Goal: Information Seeking & Learning: Understand process/instructions

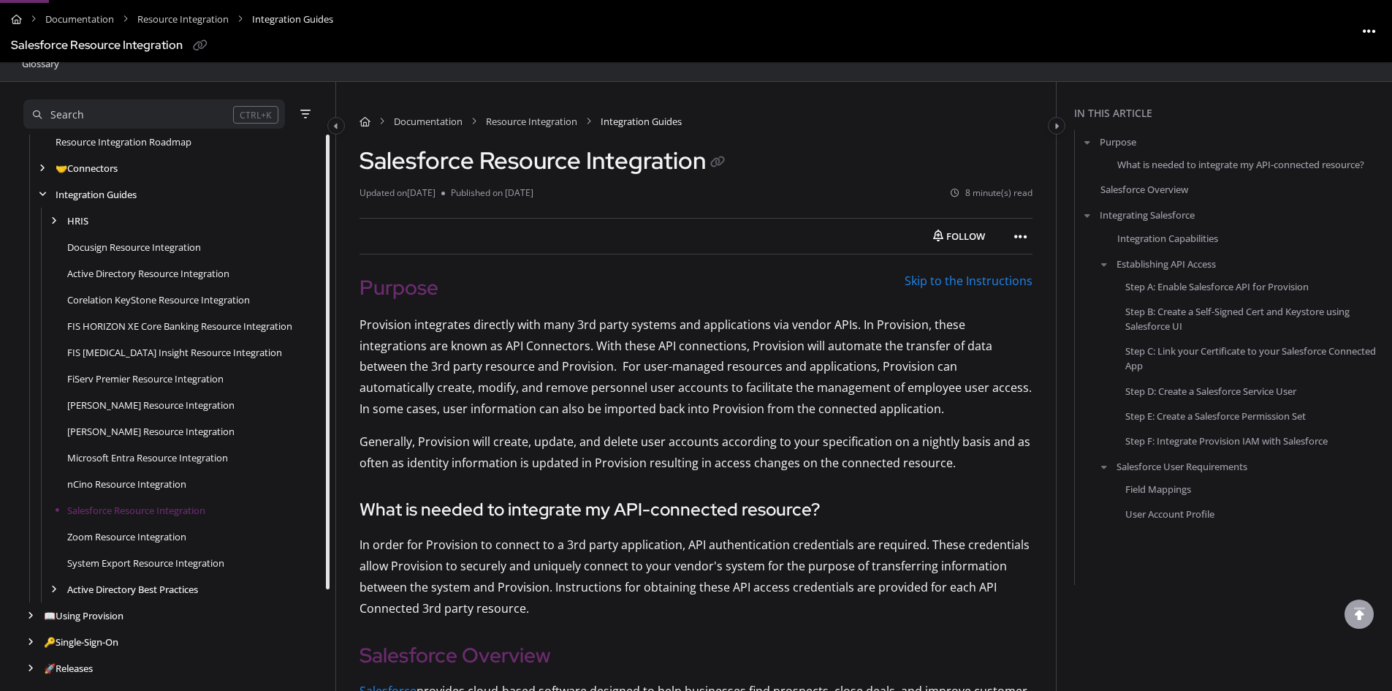
scroll to position [132, 0]
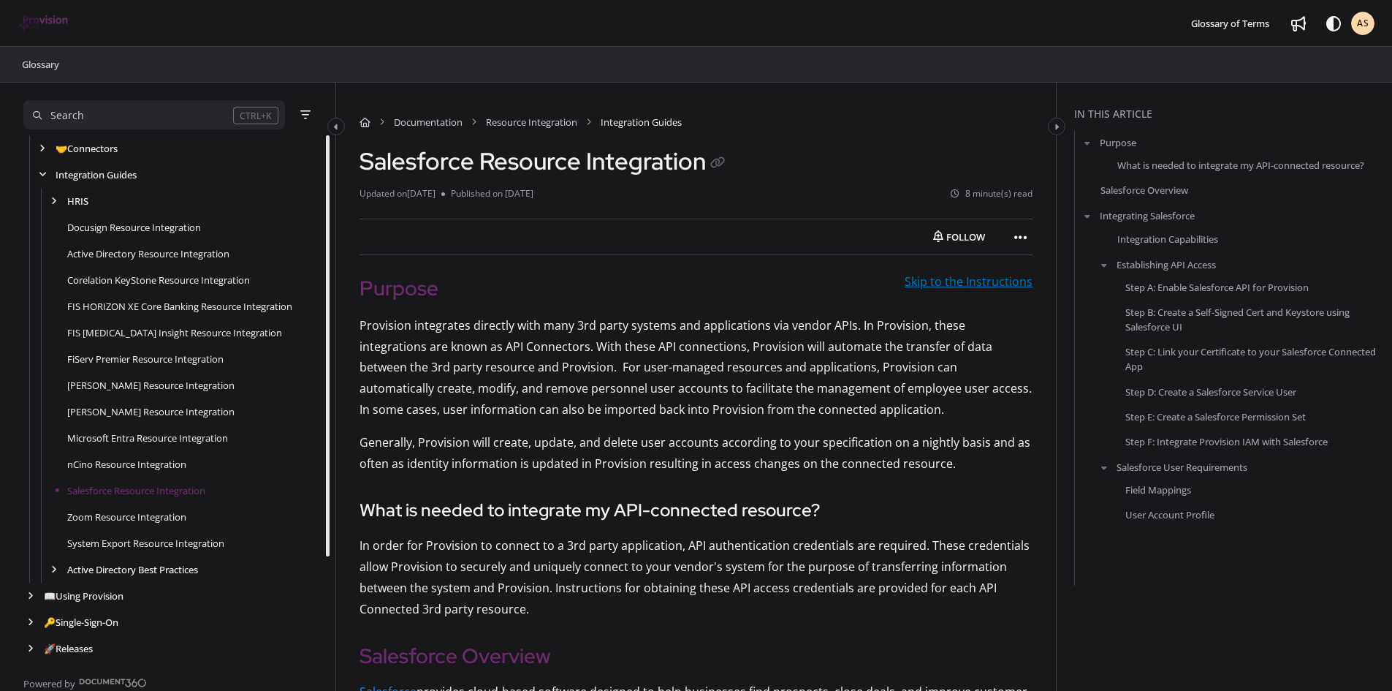
click at [933, 281] on link "Skip to the Instructions" at bounding box center [969, 281] width 128 height 16
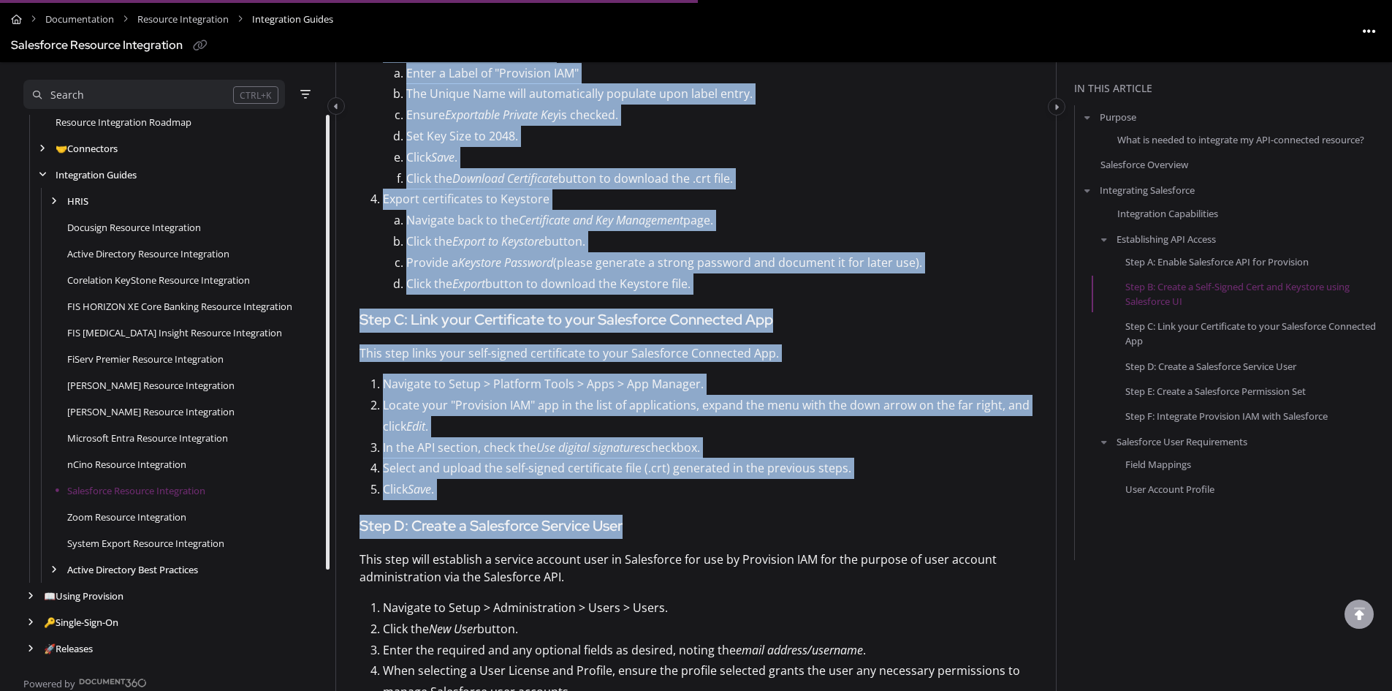
scroll to position [2193, 0]
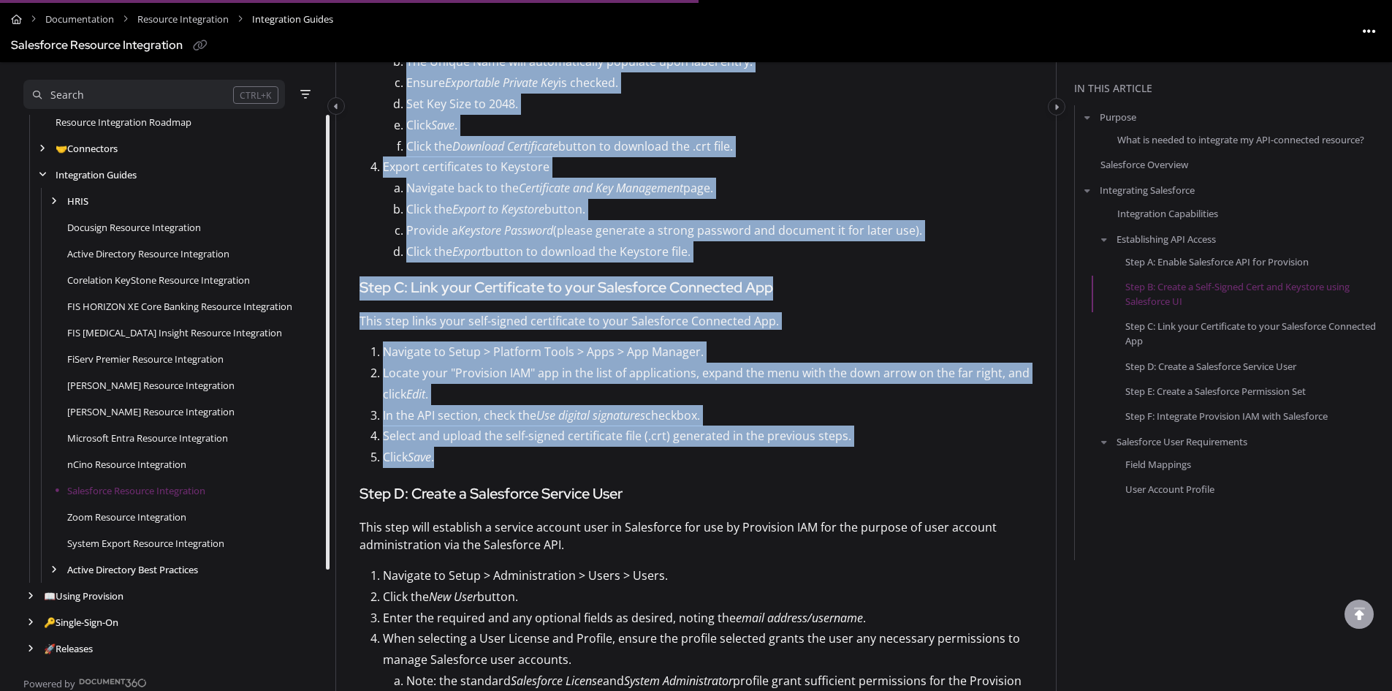
drag, startPoint x: 364, startPoint y: 168, endPoint x: 675, endPoint y: 464, distance: 429.6
click at [675, 464] on article "Skip to the Instructions Purpose Provision integrates directly with many 3rd pa…" at bounding box center [696, 309] width 673 height 4458
copy article "Establishing API Access Please perform the following steps using an administrat…"
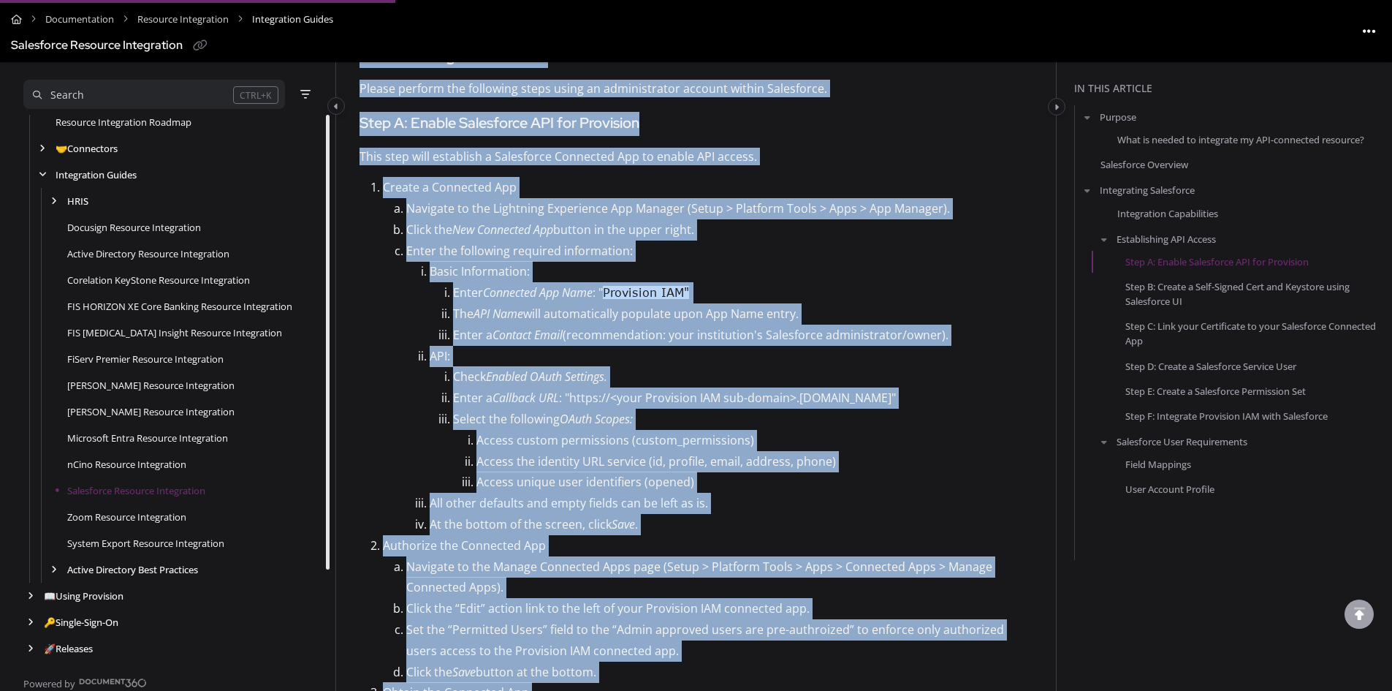
scroll to position [1243, 0]
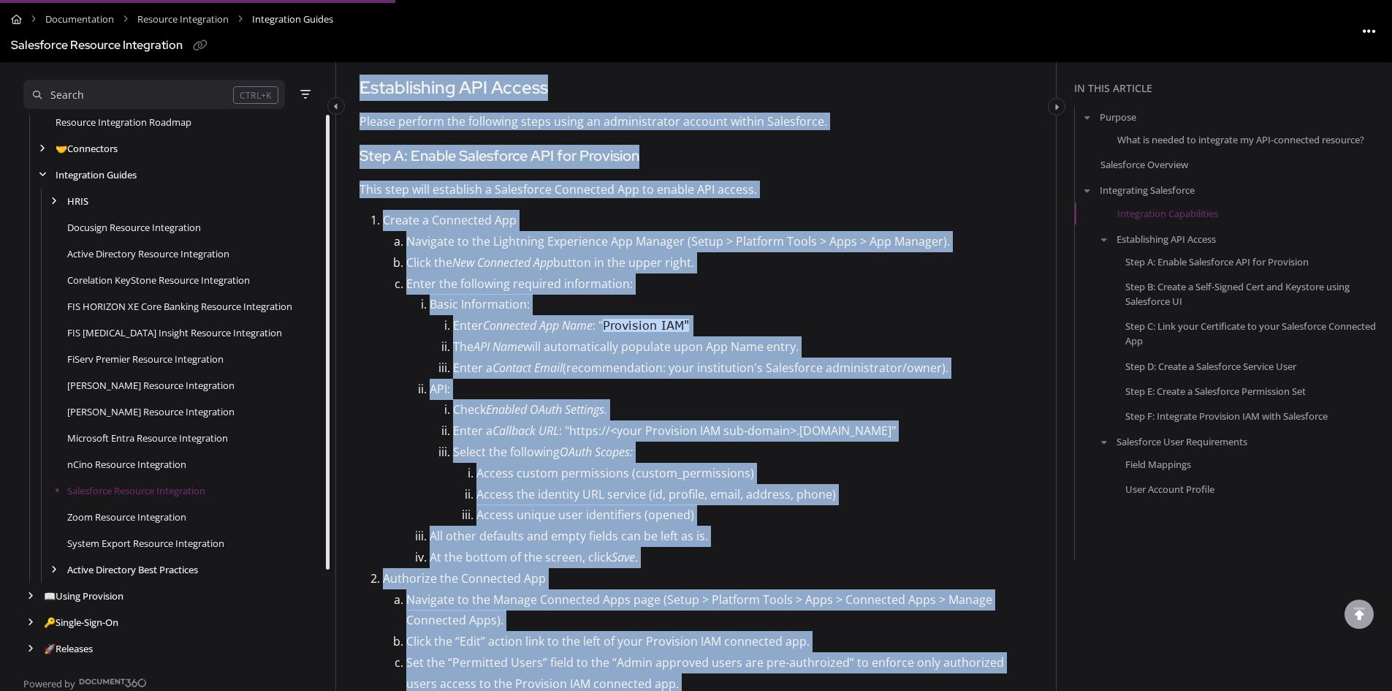
copy article "Establishing API Access Please perform the following steps using an administrat…"
click at [471, 561] on p "At the bottom of the screen, click Save ." at bounding box center [731, 557] width 603 height 21
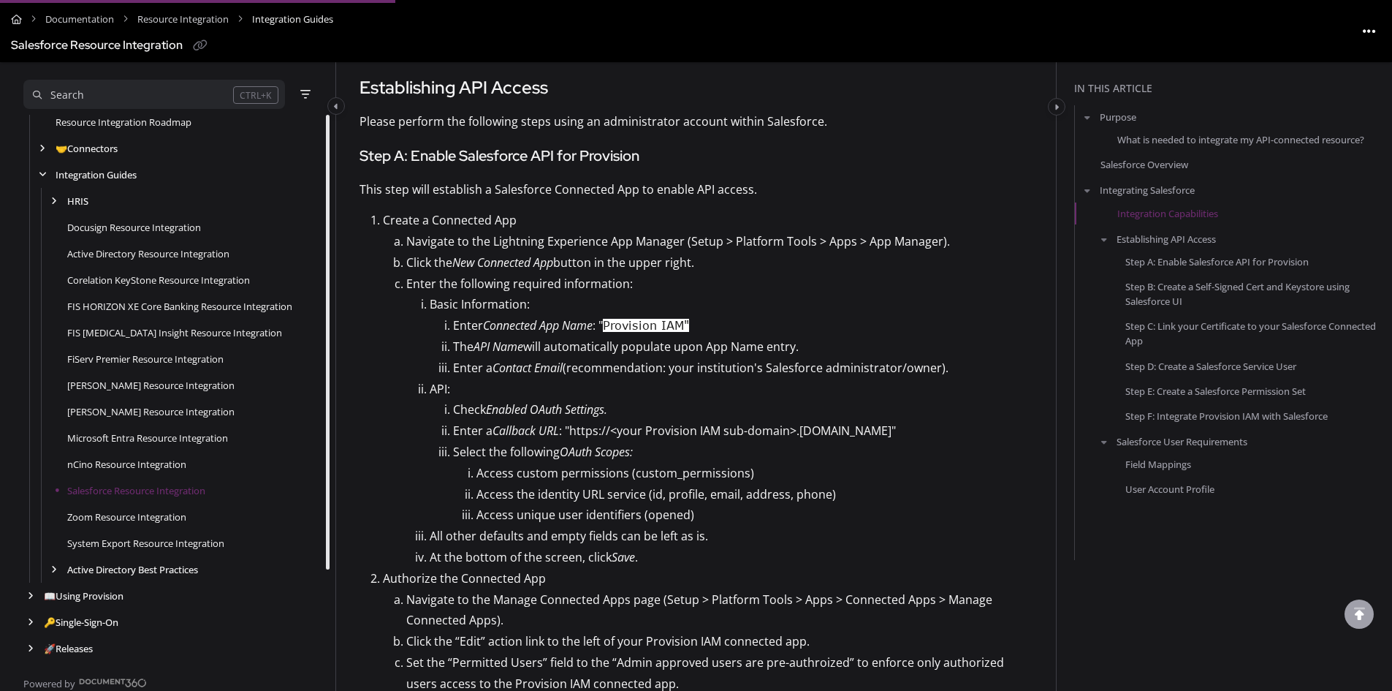
click at [682, 332] on span "Provision IAM"" at bounding box center [646, 325] width 86 height 13
click at [688, 332] on span "Provision IAM"" at bounding box center [646, 325] width 86 height 13
drag, startPoint x: 688, startPoint y: 336, endPoint x: 607, endPoint y: 333, distance: 80.5
click at [607, 332] on span "Provision IAM"" at bounding box center [646, 325] width 86 height 13
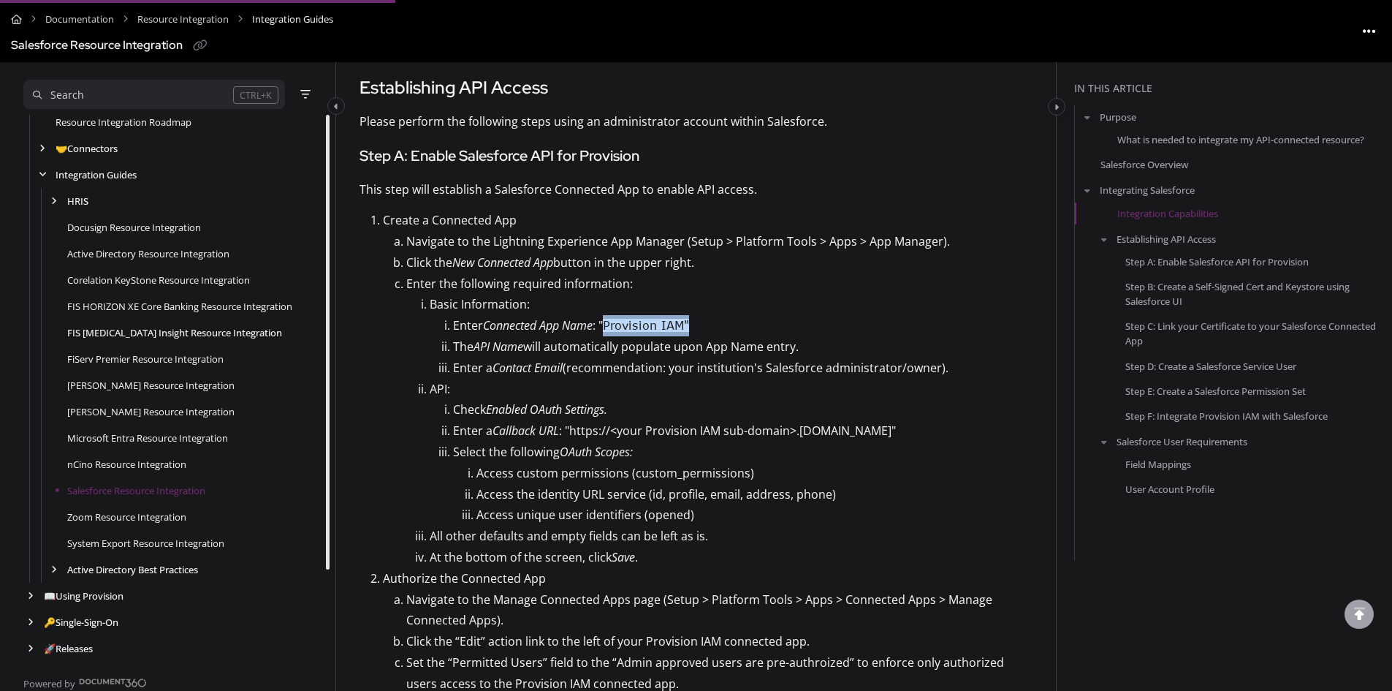
copy span "Provision IAM""
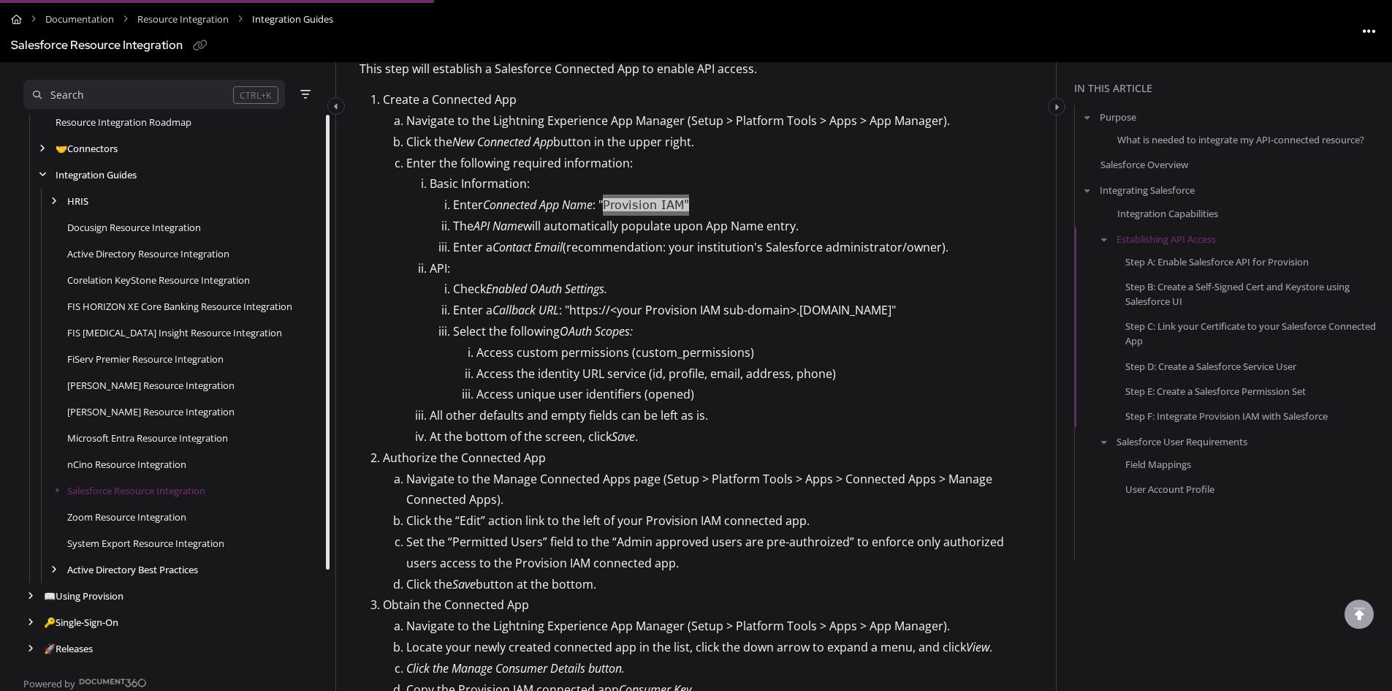
scroll to position [1389, 0]
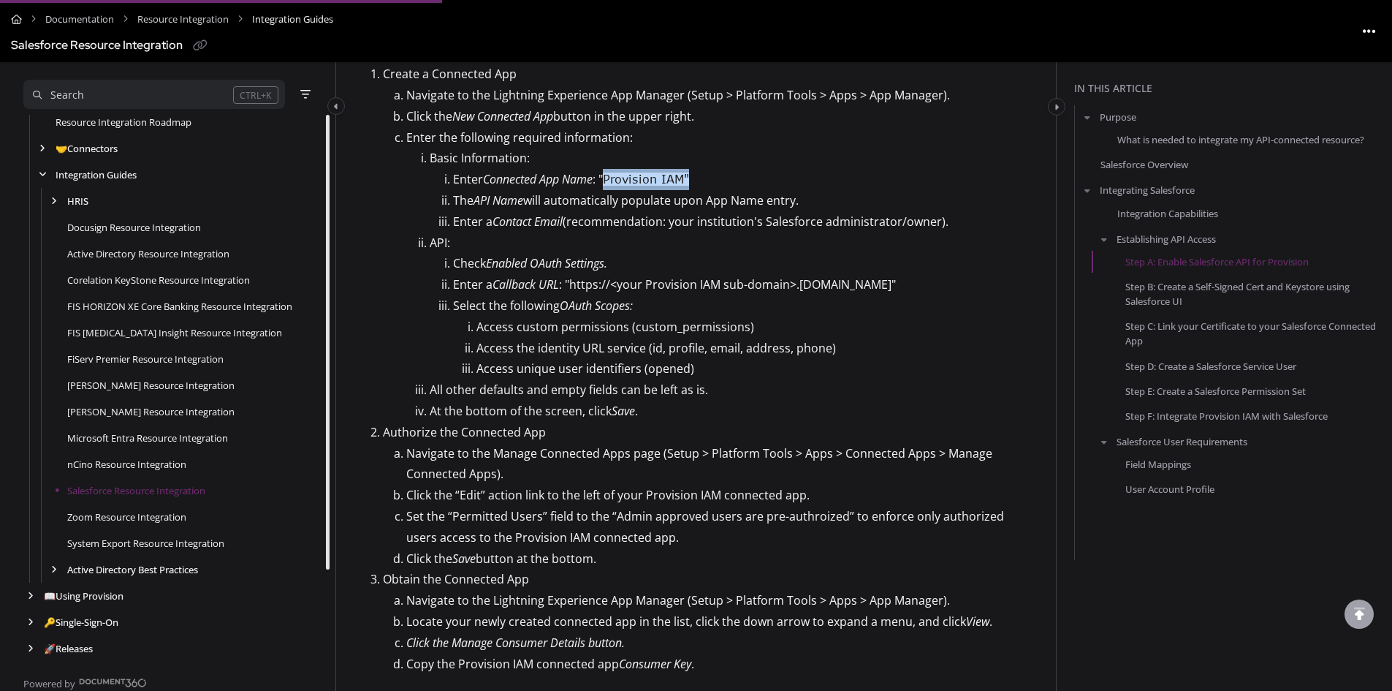
click at [645, 205] on p "The API Name will automatically populate upon App Name entry." at bounding box center [743, 200] width 580 height 21
drag, startPoint x: 558, startPoint y: 129, endPoint x: 456, endPoint y: 130, distance: 101.6
click at [456, 124] on em "New Connected App" at bounding box center [502, 116] width 101 height 16
copy em "New Connected App"
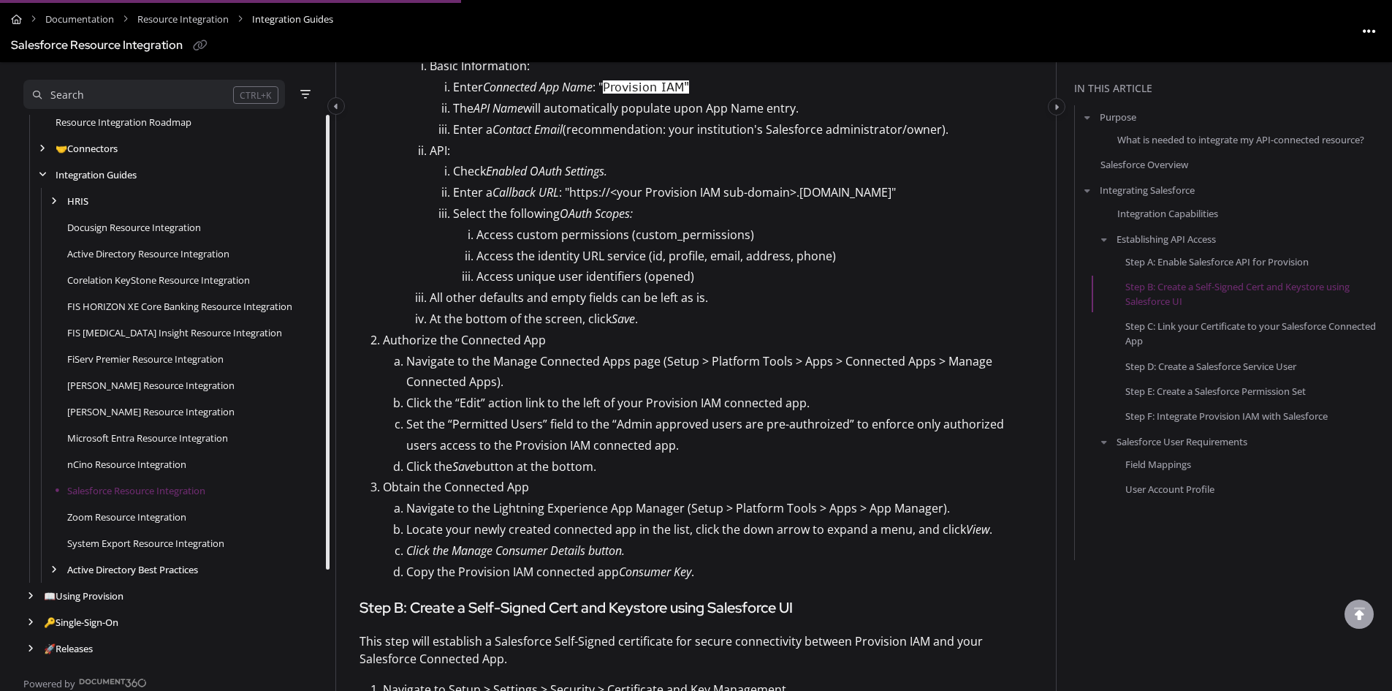
scroll to position [1448, 0]
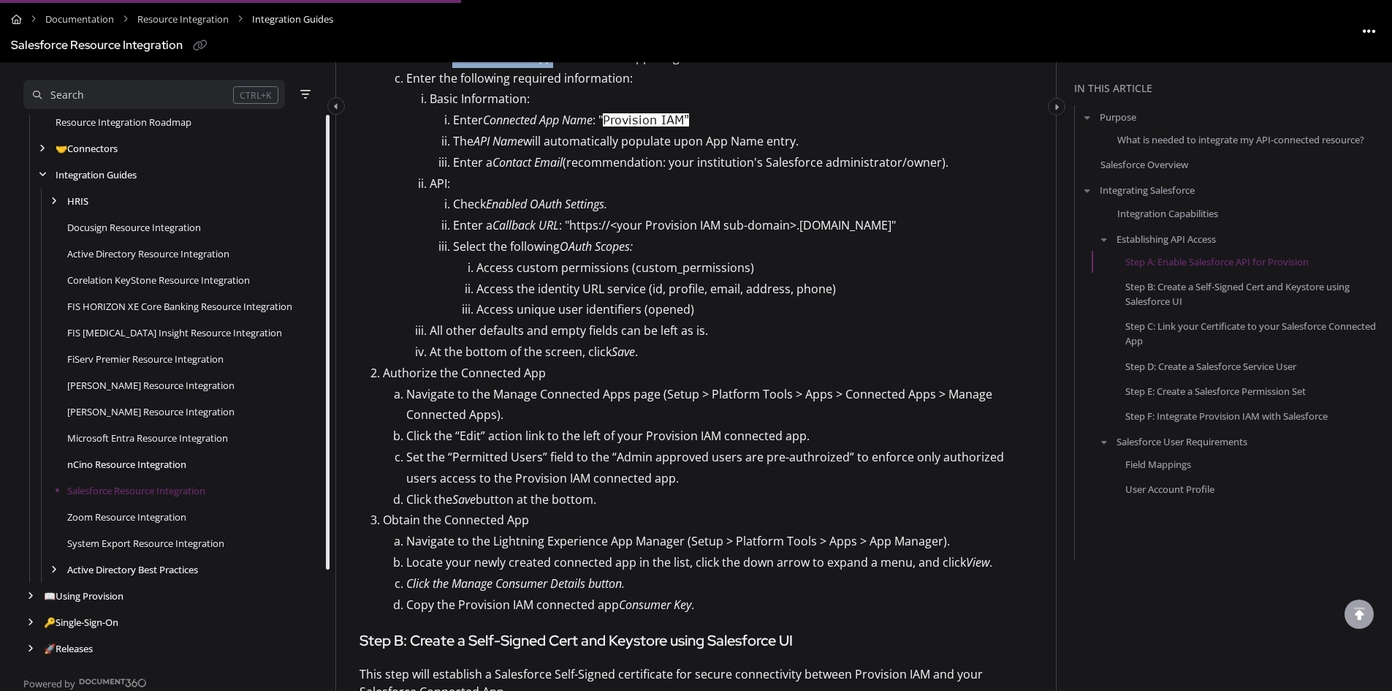
click at [148, 464] on link "nCino Resource Integration" at bounding box center [126, 464] width 119 height 15
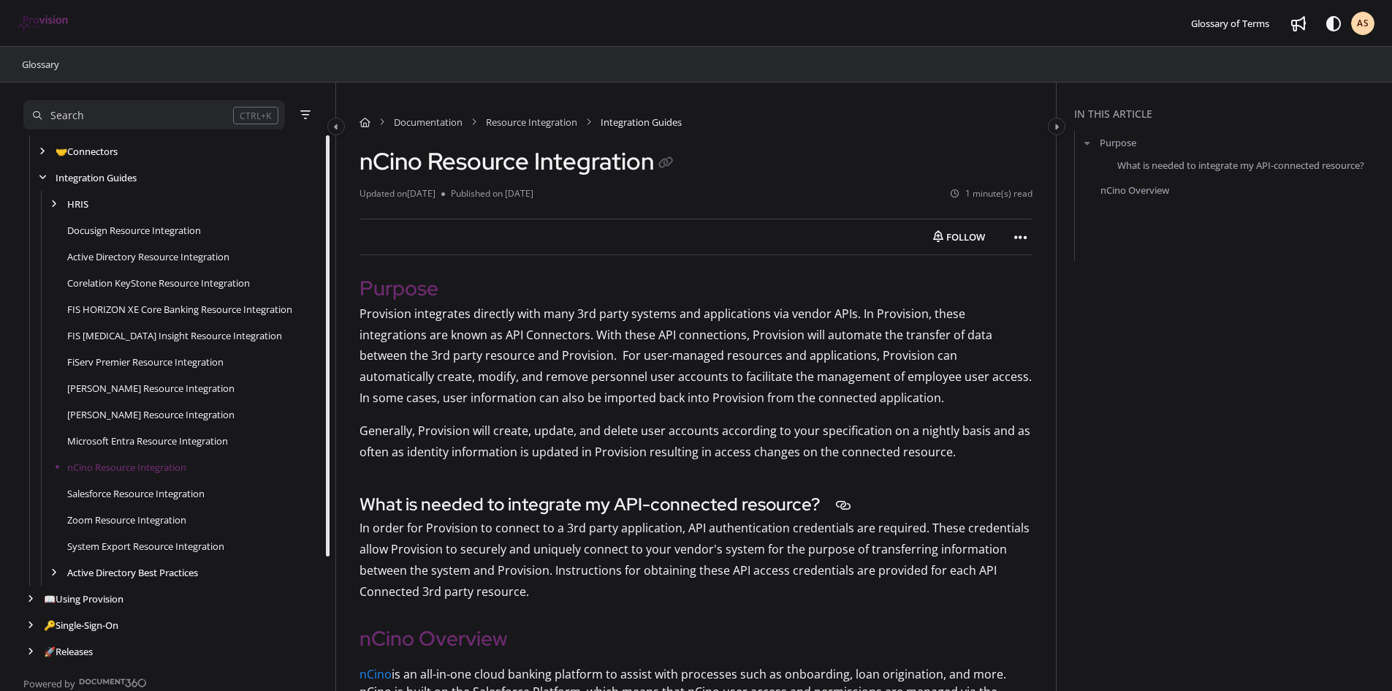
scroll to position [132, 0]
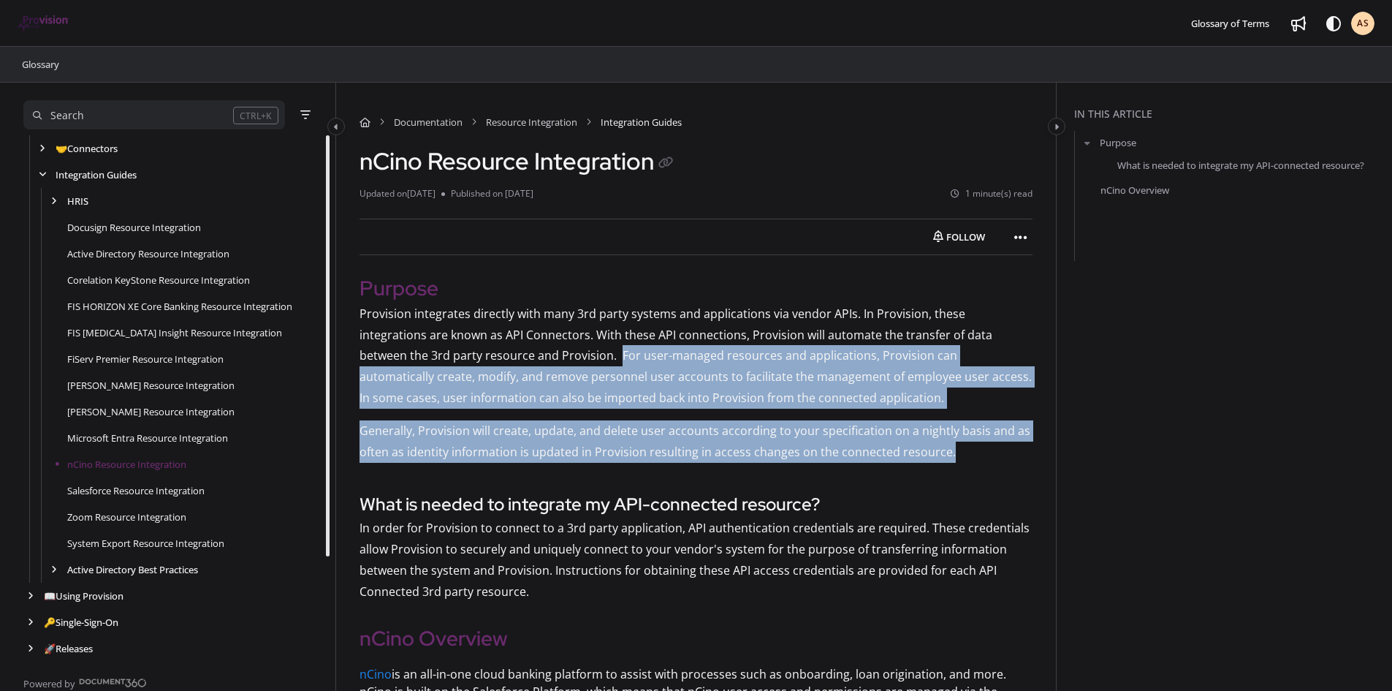
drag, startPoint x: 528, startPoint y: 354, endPoint x: 977, endPoint y: 445, distance: 458.7
click at [977, 445] on div "Purpose Provision integrates directly with many 3rd party systems and applicati…" at bounding box center [696, 438] width 673 height 330
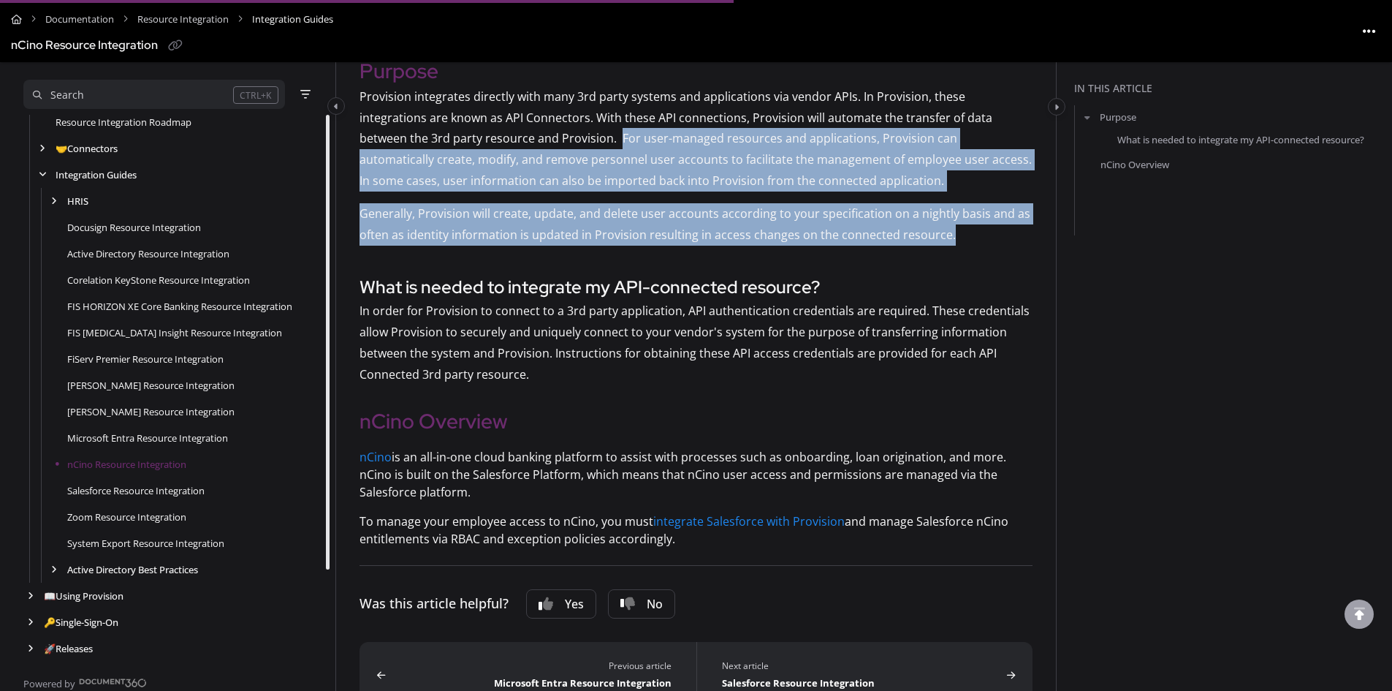
scroll to position [219, 0]
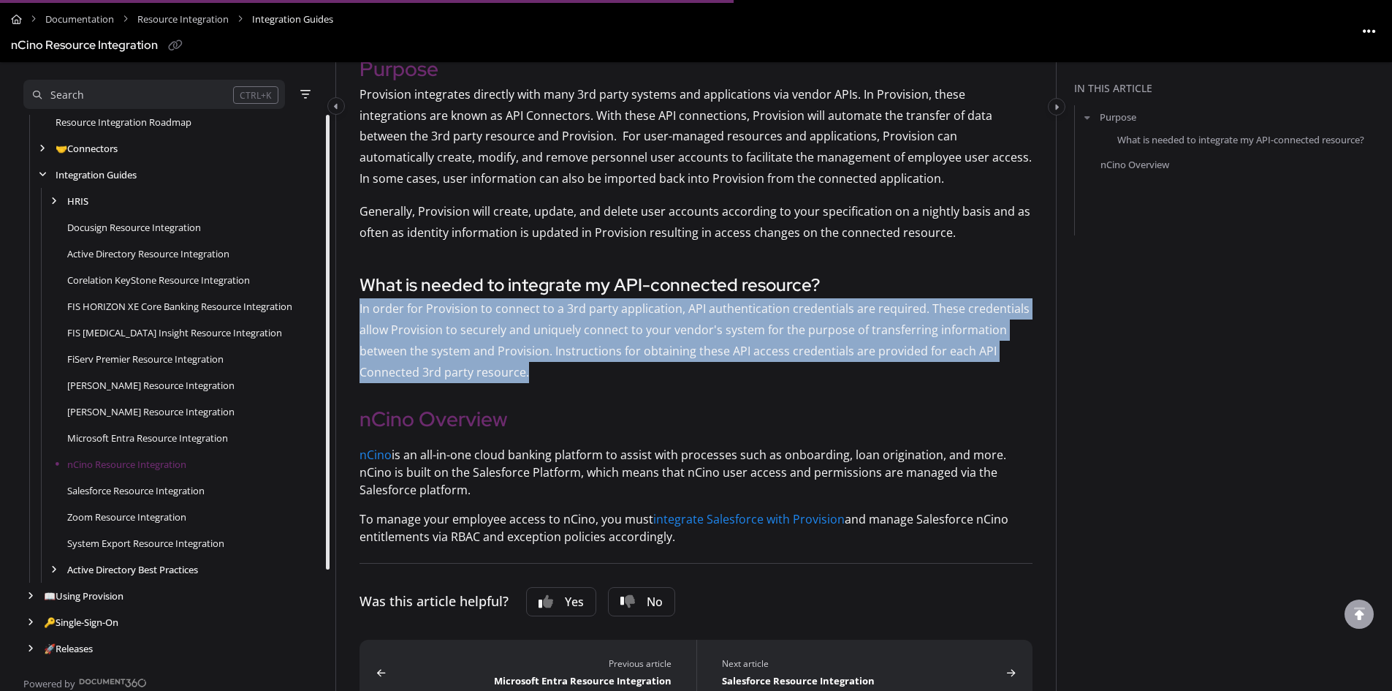
drag, startPoint x: 359, startPoint y: 308, endPoint x: 620, endPoint y: 371, distance: 268.4
click at [620, 371] on div "Documentation Resource Integration Integration Guides nCino Resource Integratio…" at bounding box center [696, 290] width 720 height 854
click at [729, 520] on link "integrate Salesforce with Provision" at bounding box center [749, 519] width 192 height 16
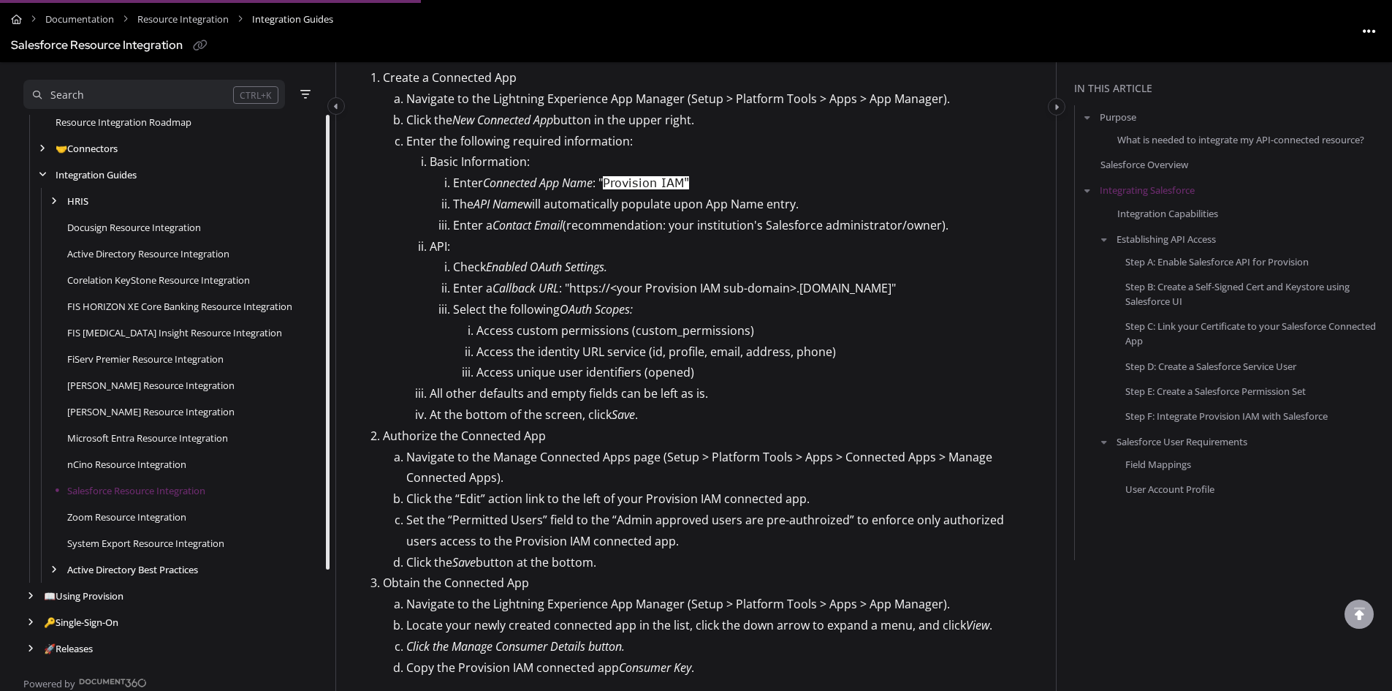
scroll to position [1389, 0]
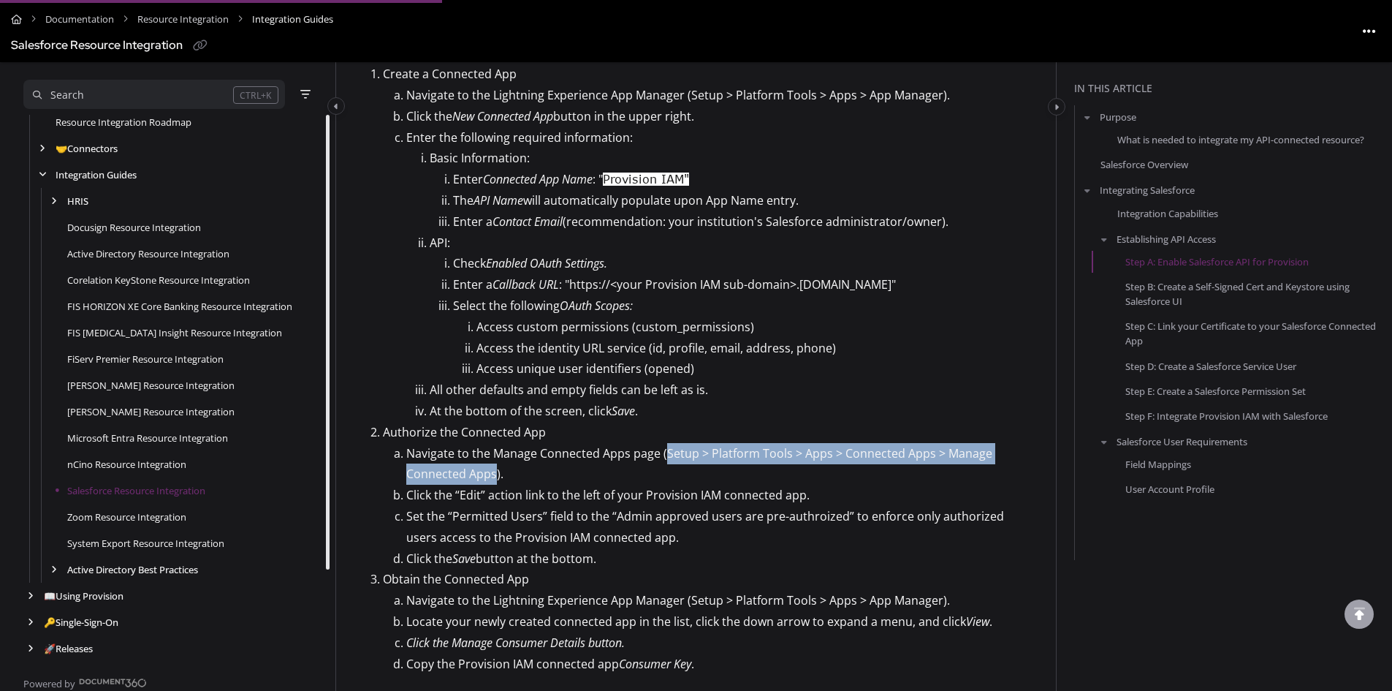
drag, startPoint x: 495, startPoint y: 485, endPoint x: 667, endPoint y: 461, distance: 173.5
click at [667, 461] on p "Navigate to the Manage Connected Apps page (Setup > Platform Tools > Apps > Con…" at bounding box center [719, 464] width 626 height 42
copy p "Setup > Platform Tools > Apps > Connected Apps > Manage Connected Apps"
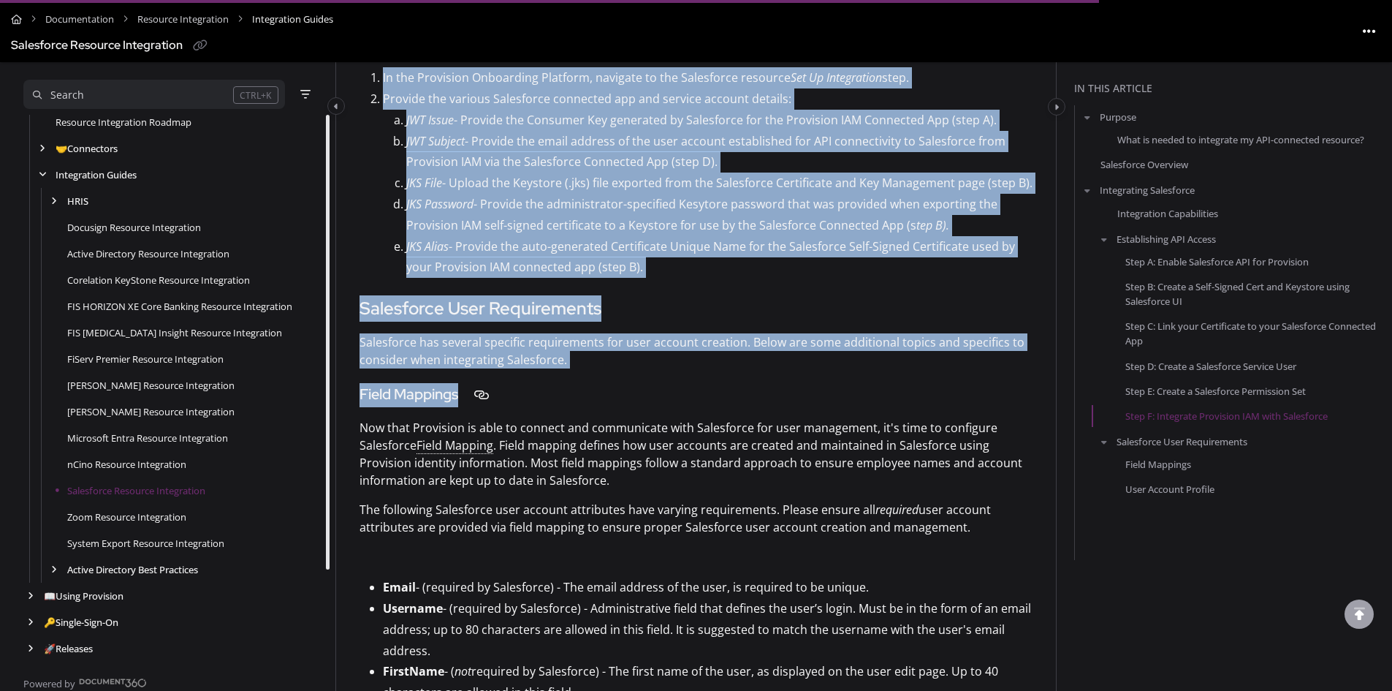
scroll to position [3509, 0]
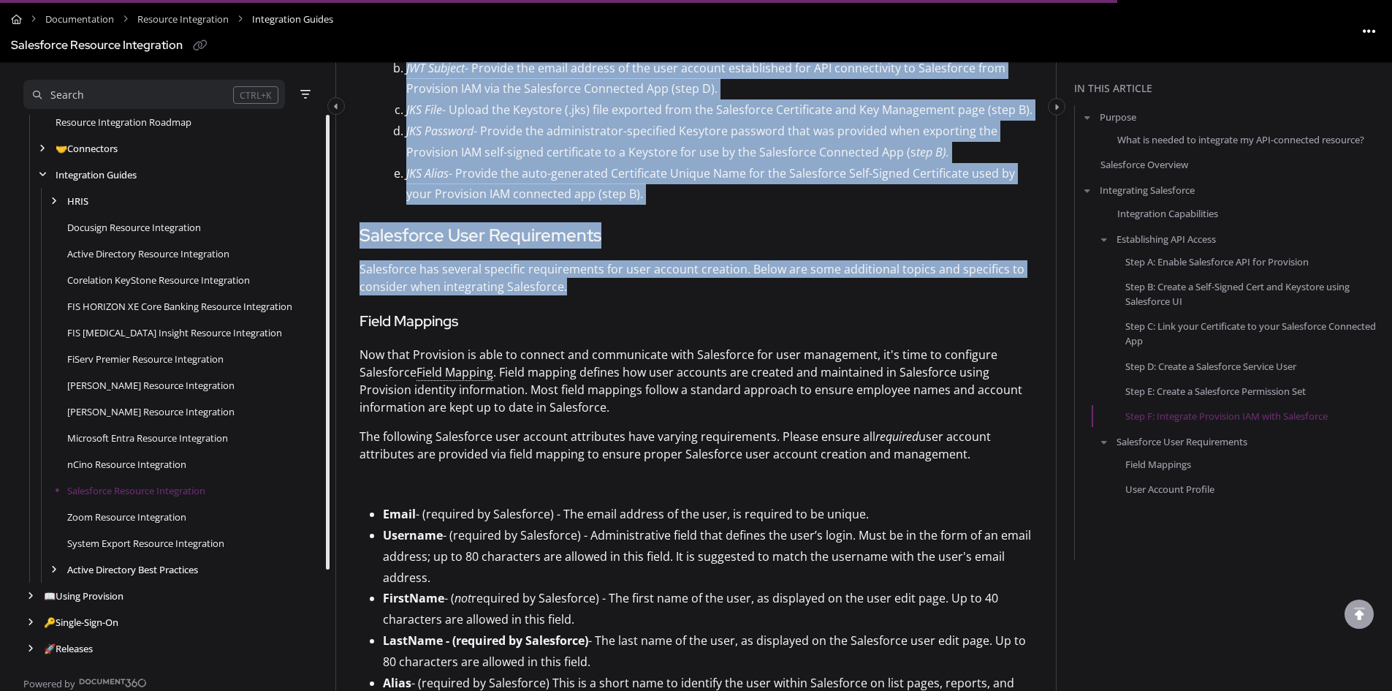
drag, startPoint x: 360, startPoint y: 148, endPoint x: 620, endPoint y: 303, distance: 302.2
copy article "Integrating Salesforce Integration Capabilities Category Capability Availabilit…"
